Goal: Information Seeking & Learning: Learn about a topic

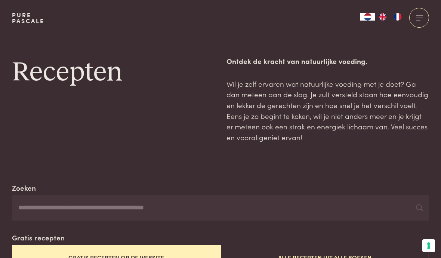
click at [421, 16] on div at bounding box center [419, 18] width 20 height 20
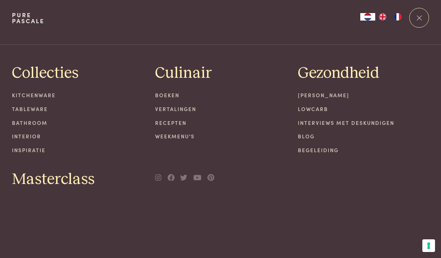
click at [176, 125] on link "Recepten" at bounding box center [220, 123] width 131 height 8
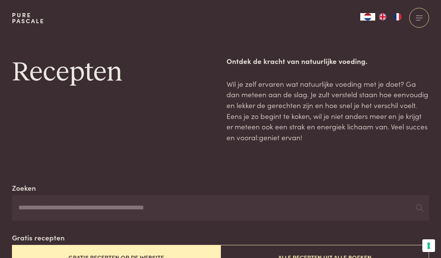
click at [421, 16] on div at bounding box center [419, 18] width 20 height 20
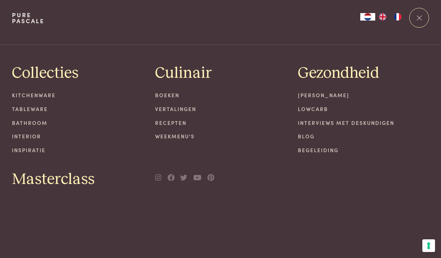
click at [182, 124] on link "Recepten" at bounding box center [220, 123] width 131 height 8
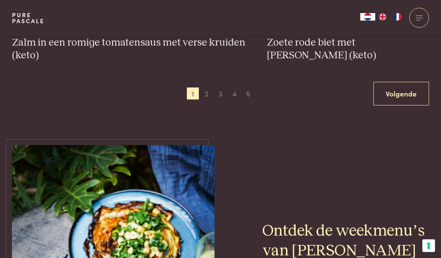
scroll to position [1458, 0]
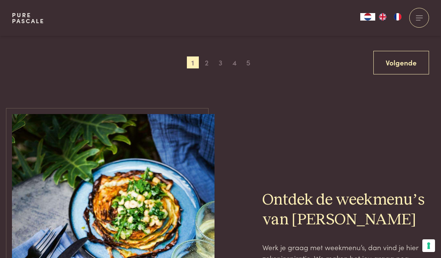
click at [408, 65] on link "Volgende" at bounding box center [402, 63] width 56 height 24
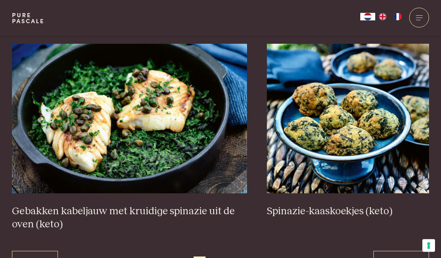
scroll to position [1271, 0]
click at [396, 258] on link "Volgende" at bounding box center [402, 263] width 56 height 24
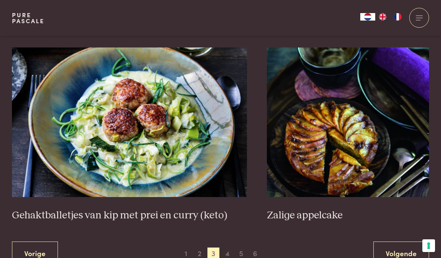
scroll to position [1330, 0]
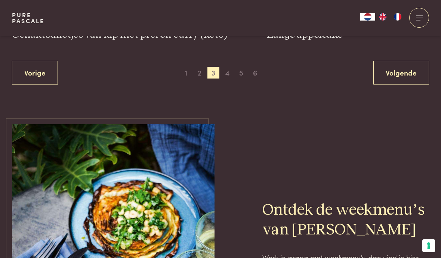
click at [408, 75] on link "Volgende" at bounding box center [402, 73] width 56 height 24
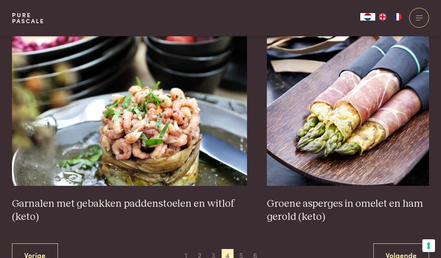
scroll to position [1279, 0]
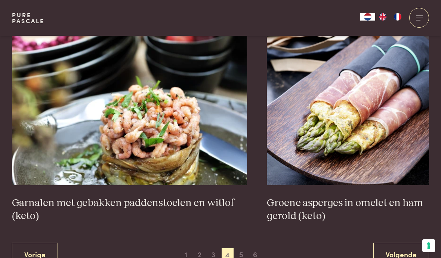
click at [395, 251] on link "Volgende" at bounding box center [402, 255] width 56 height 24
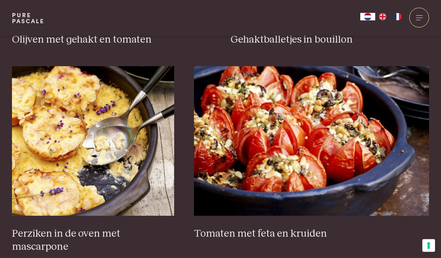
scroll to position [1067, 0]
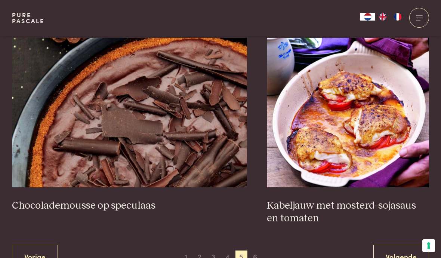
click at [389, 250] on link "Volgende" at bounding box center [402, 257] width 56 height 24
